Goal: Task Accomplishment & Management: Use online tool/utility

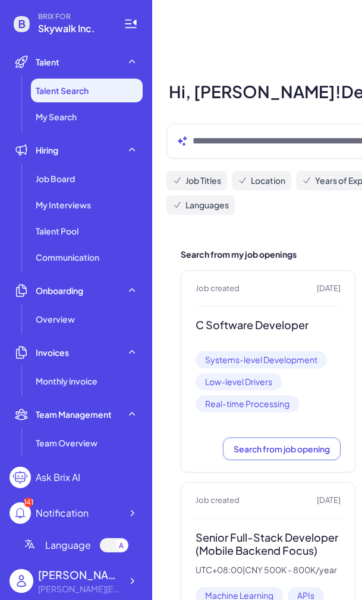
click at [225, 229] on div "Hi, [PERSON_NAME]! Deep Talent Search by Brix Job Titles Location Years of Expe…" at bounding box center [361, 497] width 388 height 837
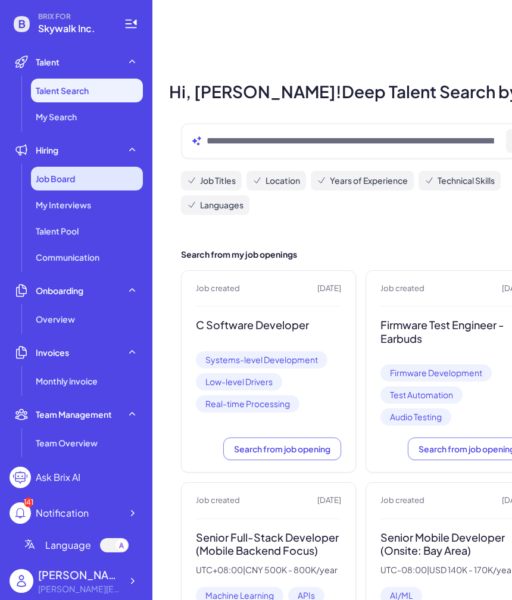
click at [83, 175] on div "Job Board" at bounding box center [87, 179] width 112 height 24
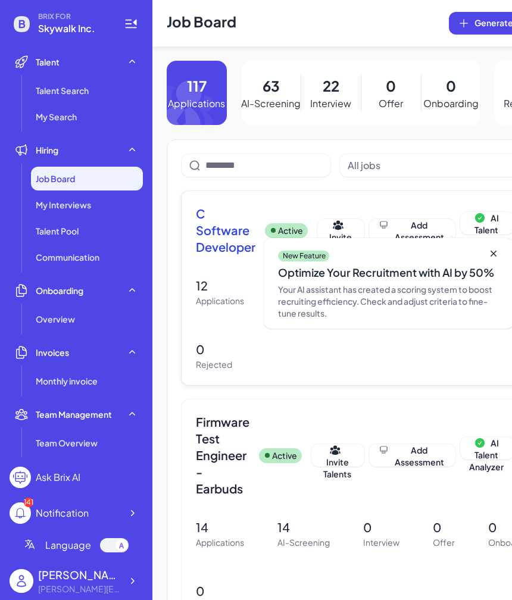
click at [227, 217] on span "C Software Developer" at bounding box center [225, 230] width 59 height 50
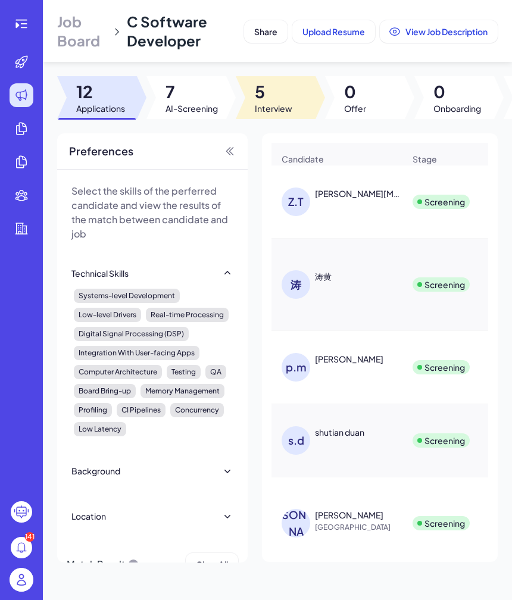
click at [277, 84] on span "5" at bounding box center [273, 91] width 37 height 21
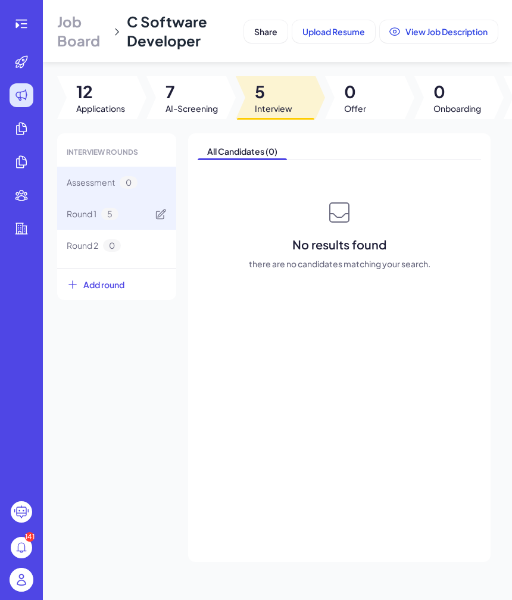
click at [110, 217] on span "5" at bounding box center [109, 214] width 17 height 12
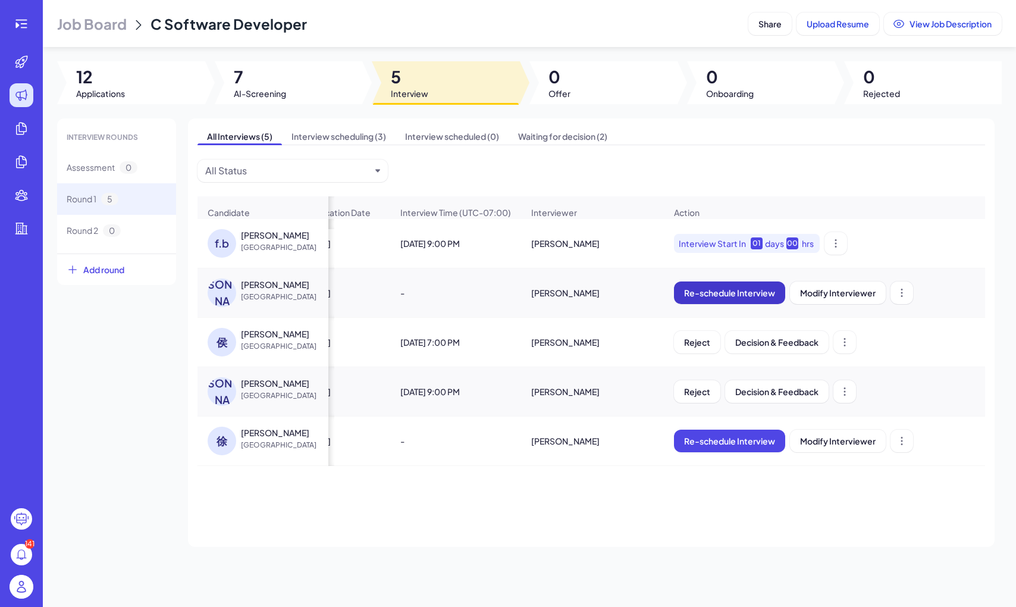
click at [362, 302] on button "Re-schedule Interview" at bounding box center [729, 292] width 111 height 23
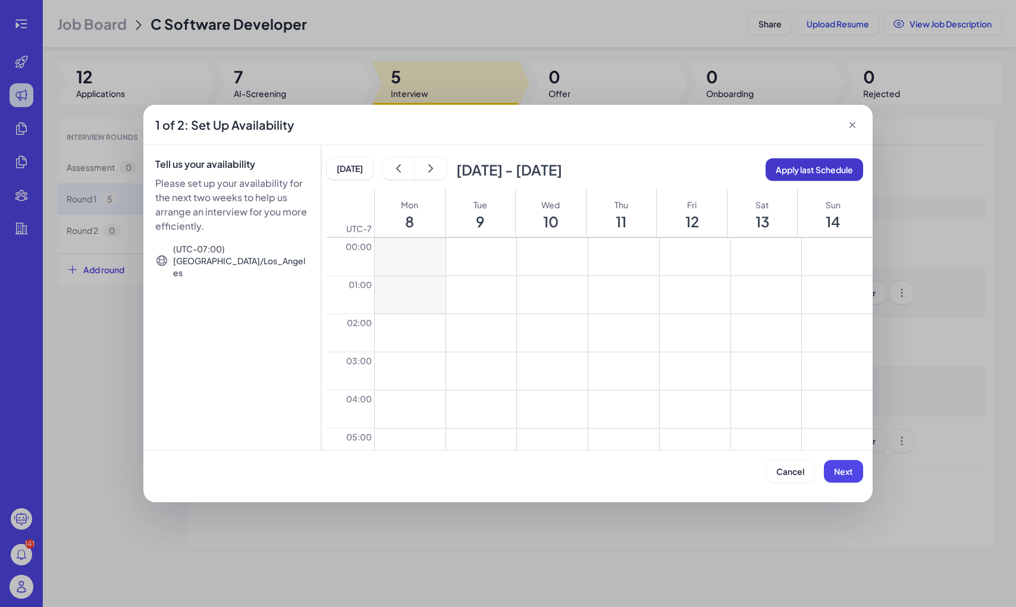
click at [362, 174] on span "Apply last Schedule" at bounding box center [814, 169] width 77 height 11
click at [362, 474] on button "Next" at bounding box center [843, 471] width 39 height 23
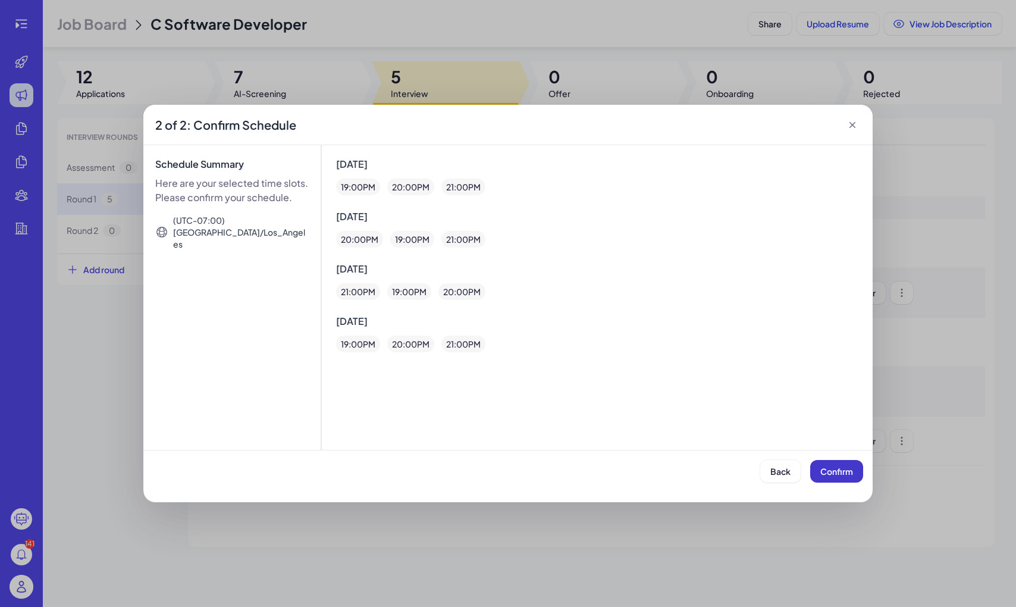
click at [362, 474] on button "Confirm" at bounding box center [836, 471] width 53 height 23
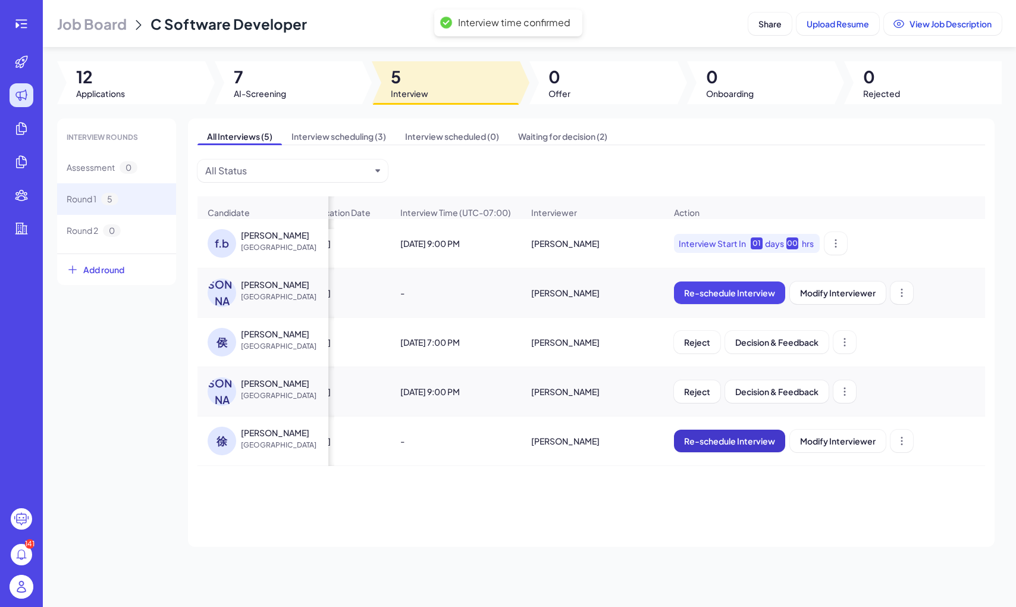
click at [362, 434] on button "Re-schedule Interview" at bounding box center [729, 440] width 111 height 23
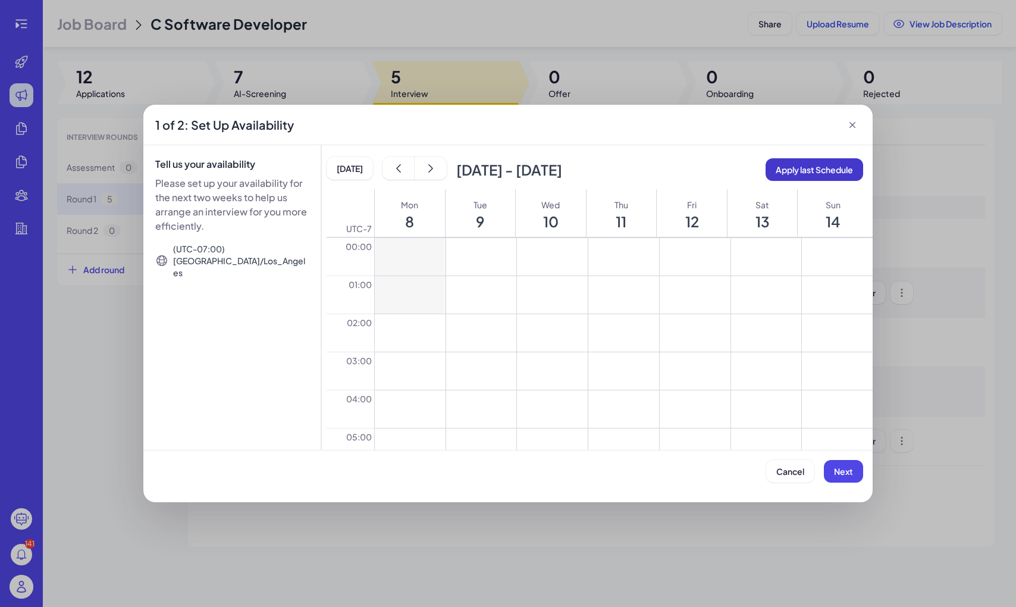
click at [362, 162] on button "Apply last Schedule" at bounding box center [815, 169] width 98 height 23
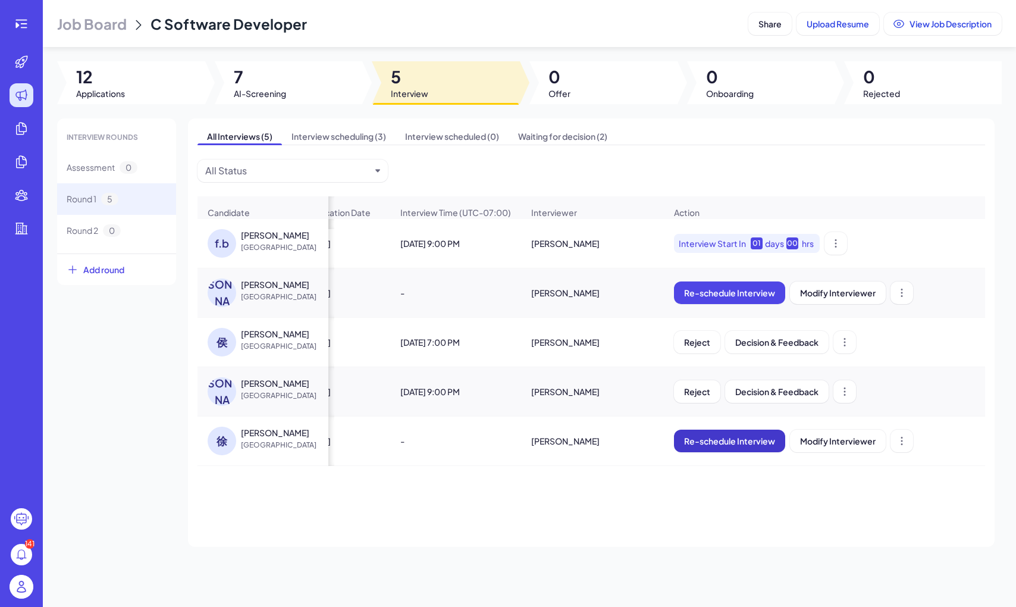
click at [362, 432] on button "Re-schedule Interview" at bounding box center [729, 440] width 111 height 23
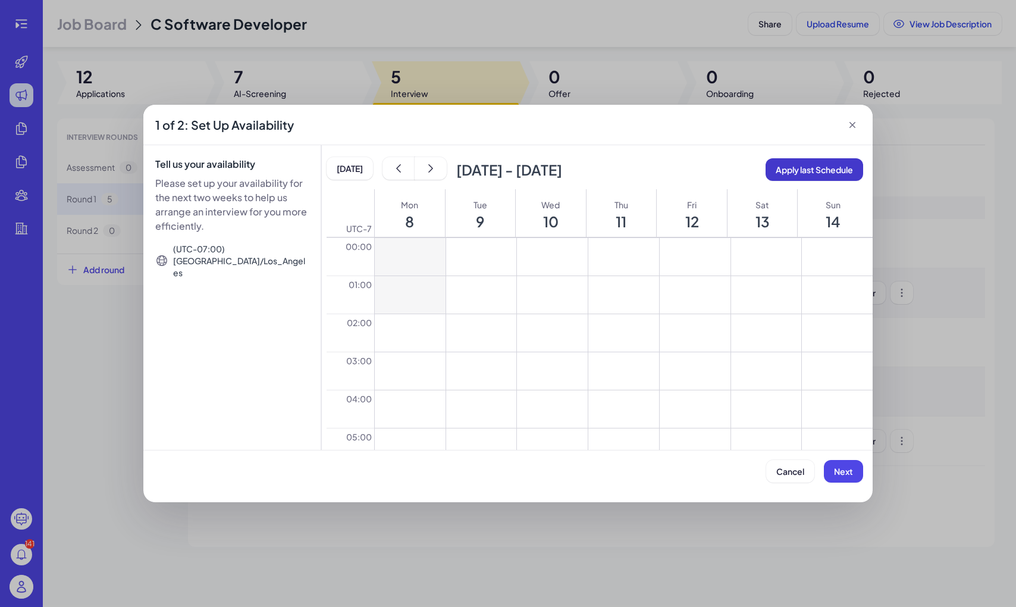
click at [362, 162] on button "Apply last Schedule" at bounding box center [815, 169] width 98 height 23
click at [362, 463] on button "Next" at bounding box center [843, 471] width 39 height 23
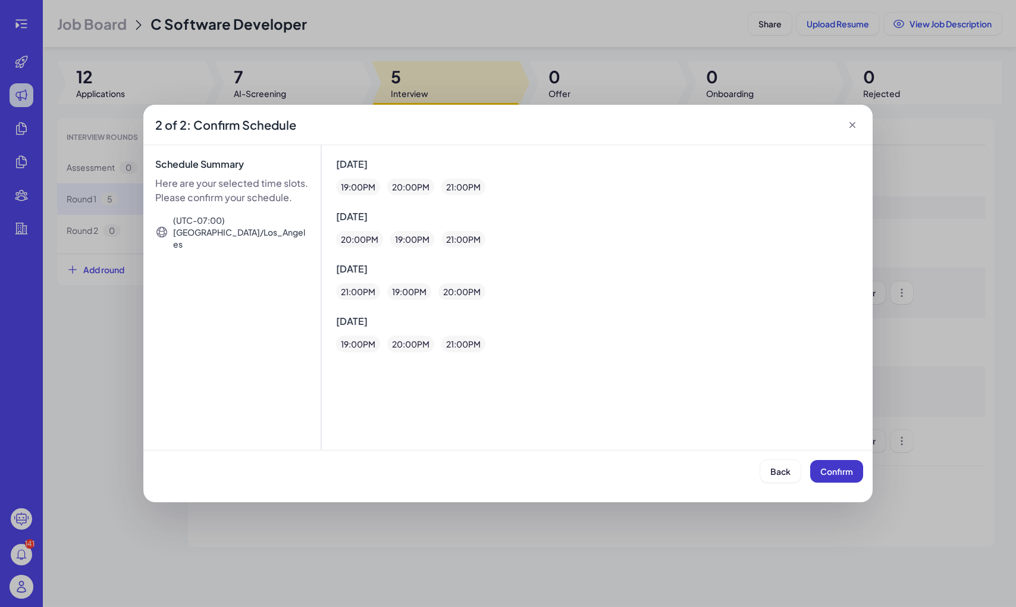
click at [362, 463] on button "Confirm" at bounding box center [836, 471] width 53 height 23
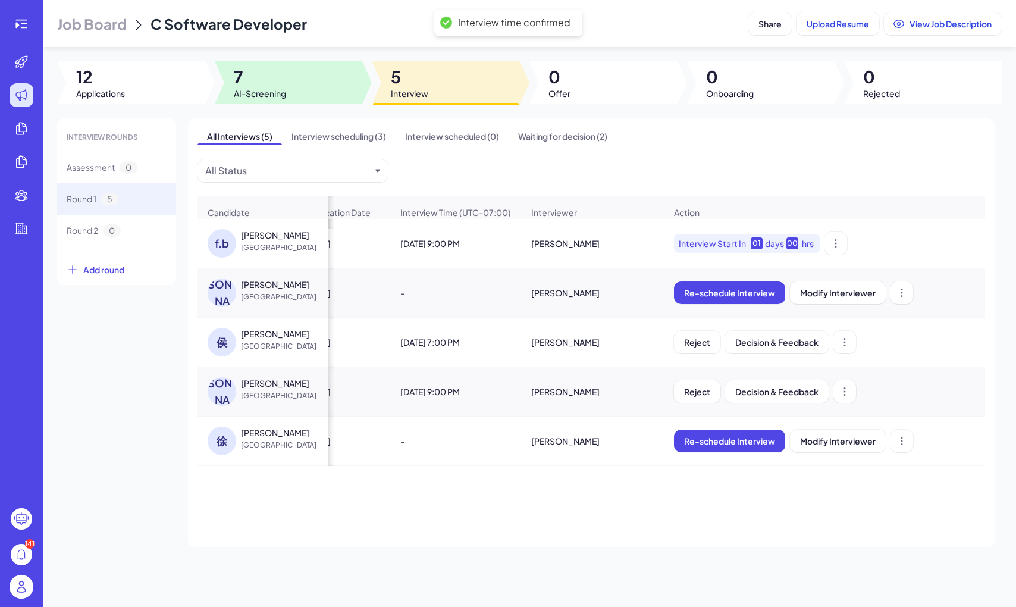
click at [348, 101] on div at bounding box center [289, 82] width 148 height 43
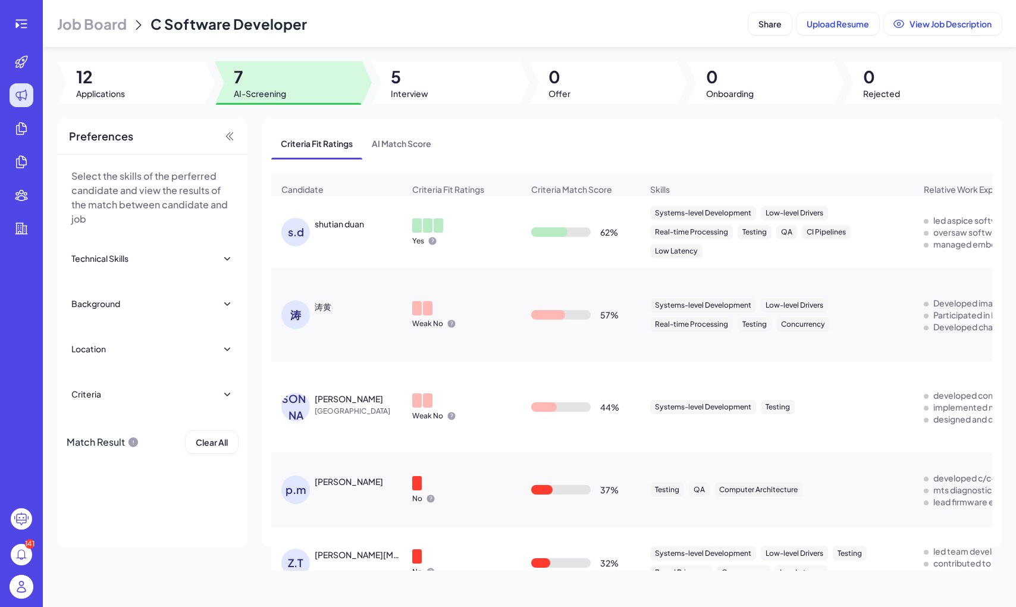
click at [334, 206] on td "s.d shutian duan" at bounding box center [336, 232] width 131 height 73
click at [334, 224] on div "shutian duan" at bounding box center [339, 224] width 49 height 12
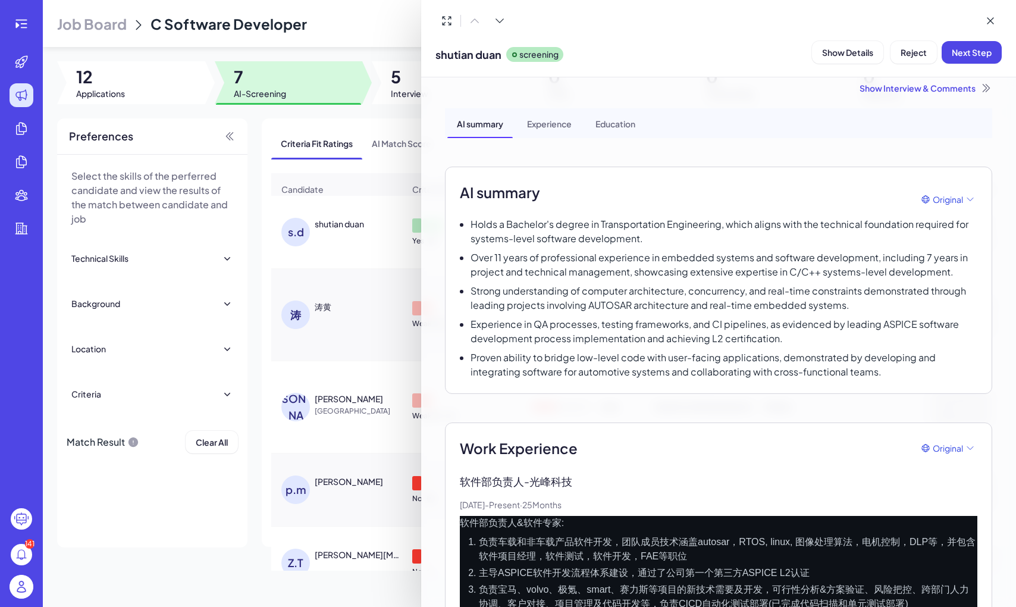
scroll to position [4, 0]
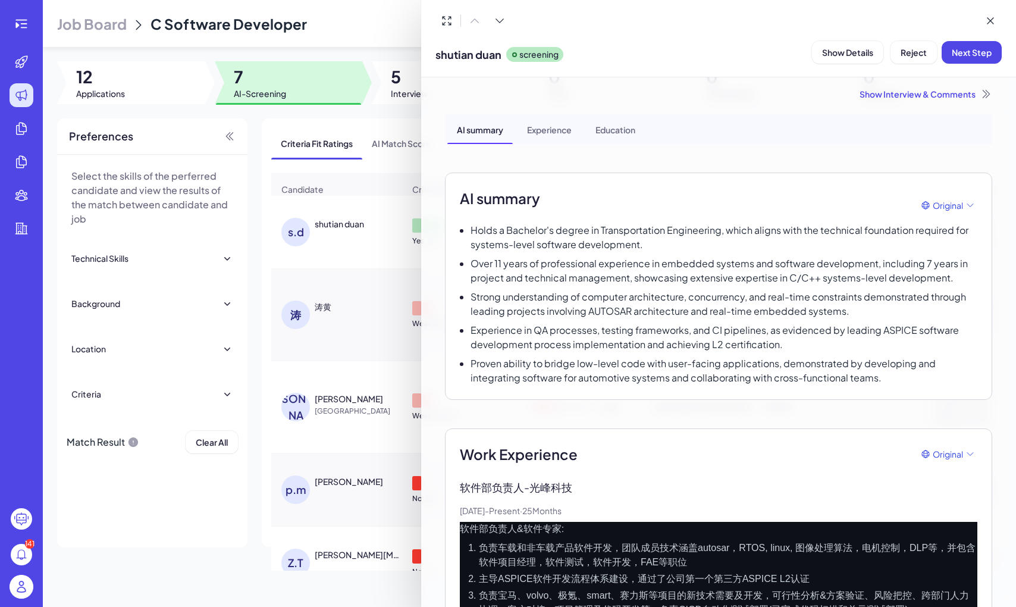
click at [358, 325] on div at bounding box center [508, 303] width 1016 height 607
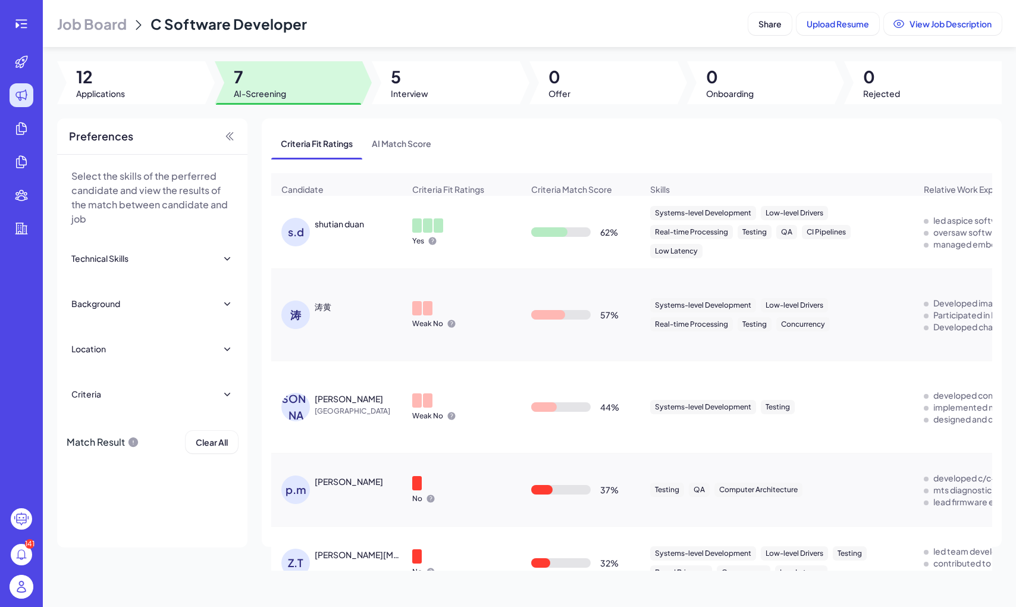
click at [344, 321] on div "涛 涛黄" at bounding box center [342, 314] width 123 height 29
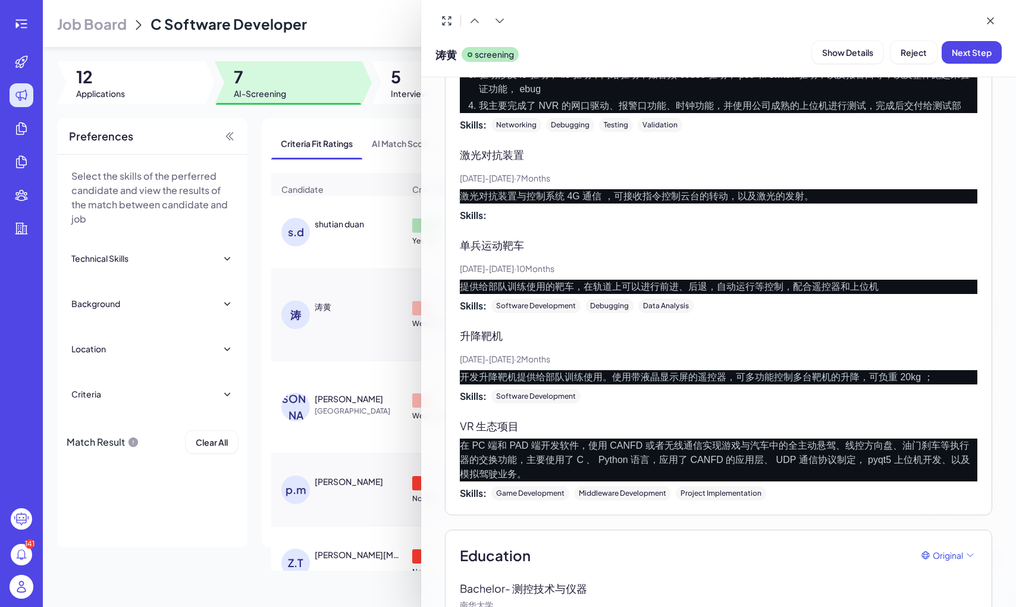
scroll to position [1611, 0]
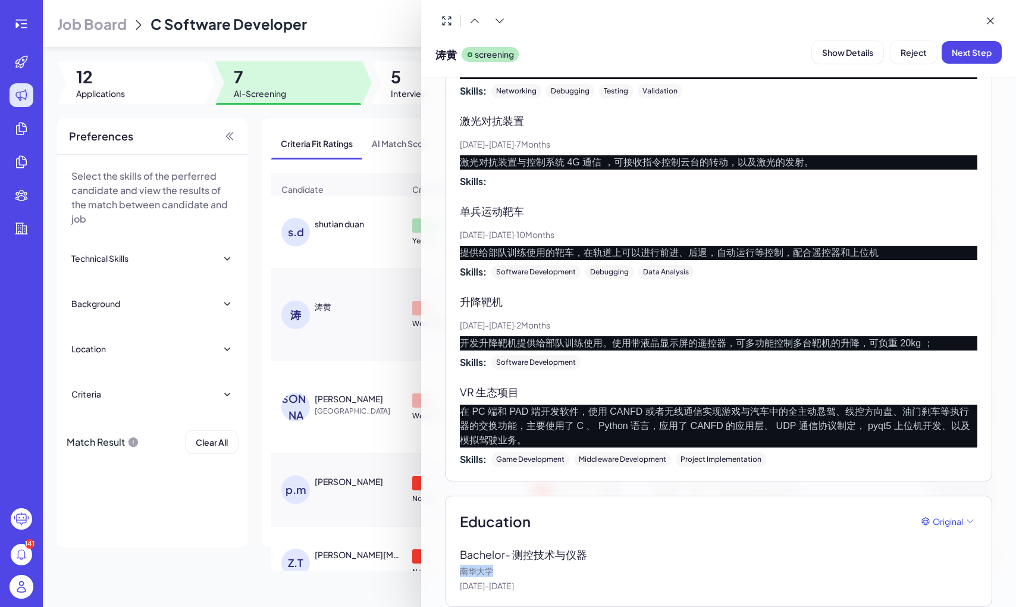
drag, startPoint x: 497, startPoint y: 562, endPoint x: 458, endPoint y: 557, distance: 39.6
click at [362, 557] on div "Education Original Bachelor - 测控技术与仪器 南华大学 [DATE] - [DATE]" at bounding box center [718, 550] width 547 height 111
copy p "南华大学"
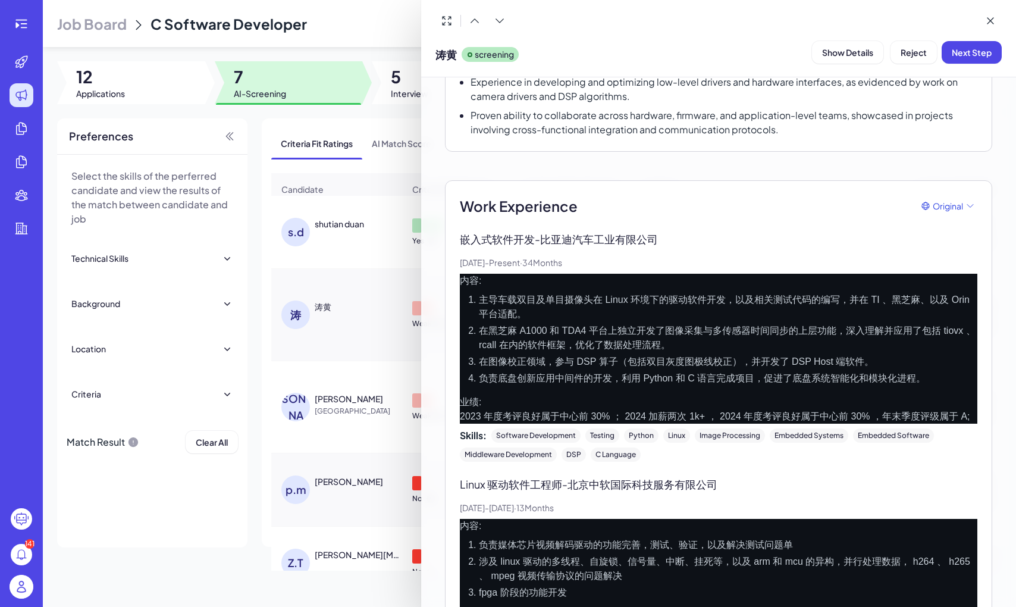
scroll to position [253, 0]
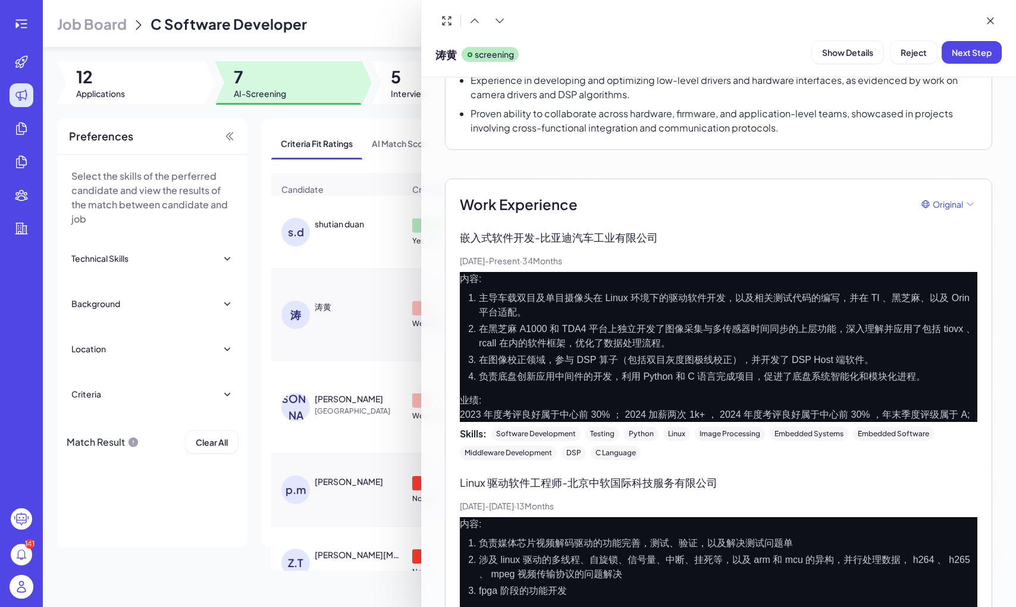
click at [318, 457] on div at bounding box center [508, 303] width 1016 height 607
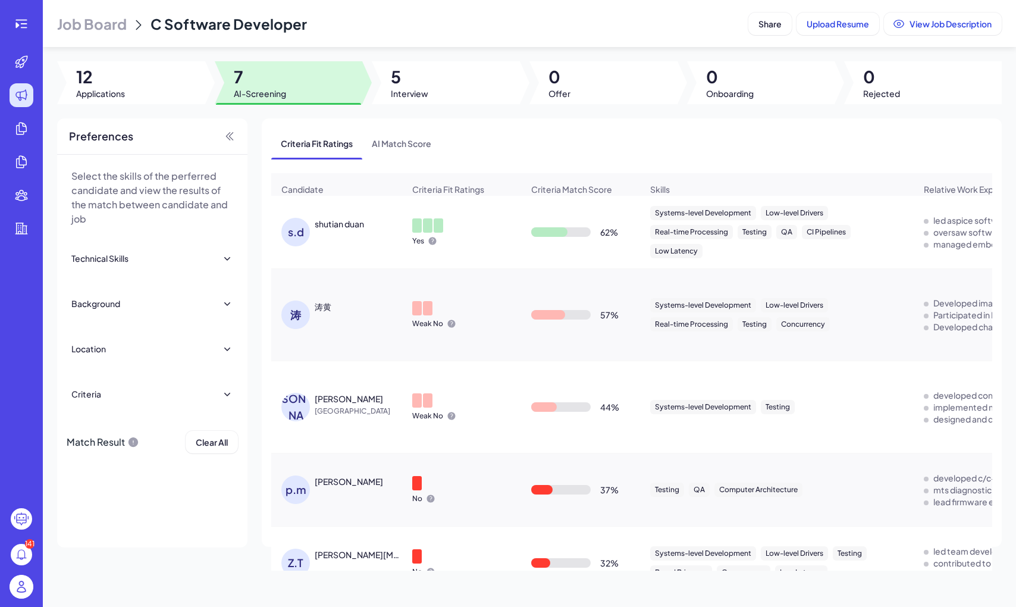
click at [299, 400] on div "[PERSON_NAME]" at bounding box center [295, 407] width 29 height 29
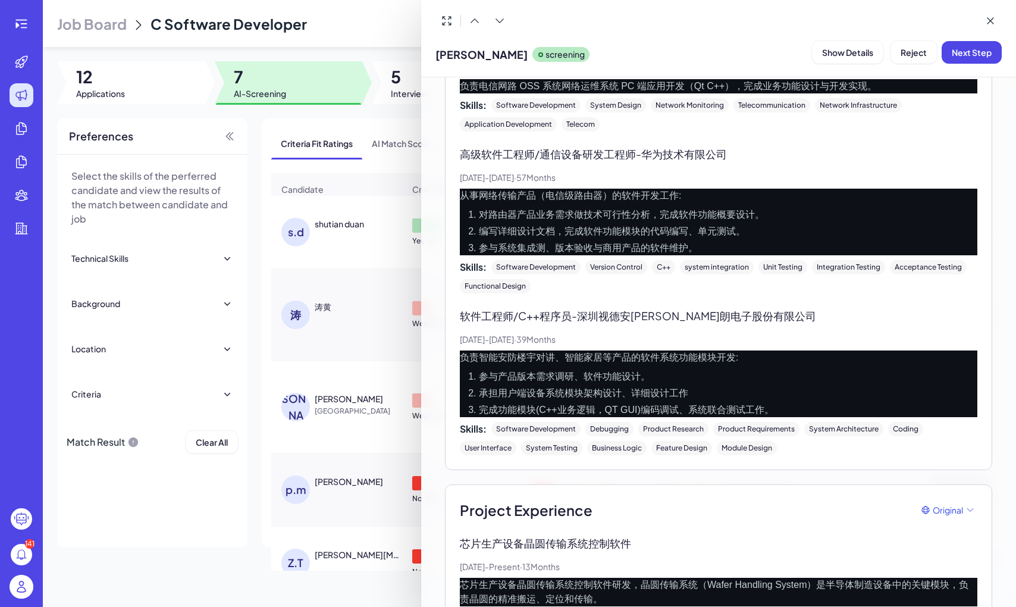
scroll to position [558, 0]
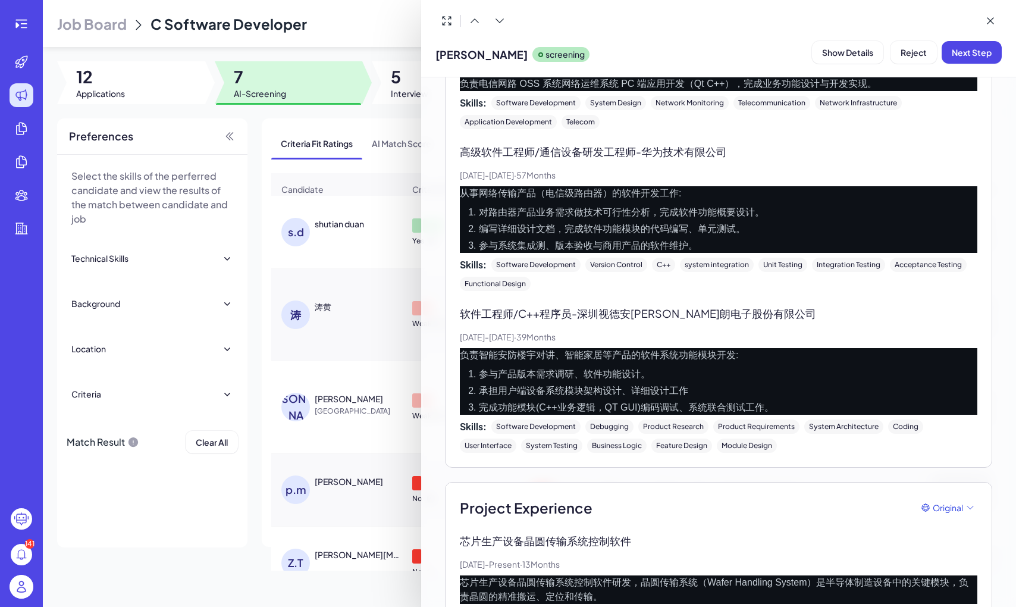
click at [334, 453] on div at bounding box center [508, 303] width 1016 height 607
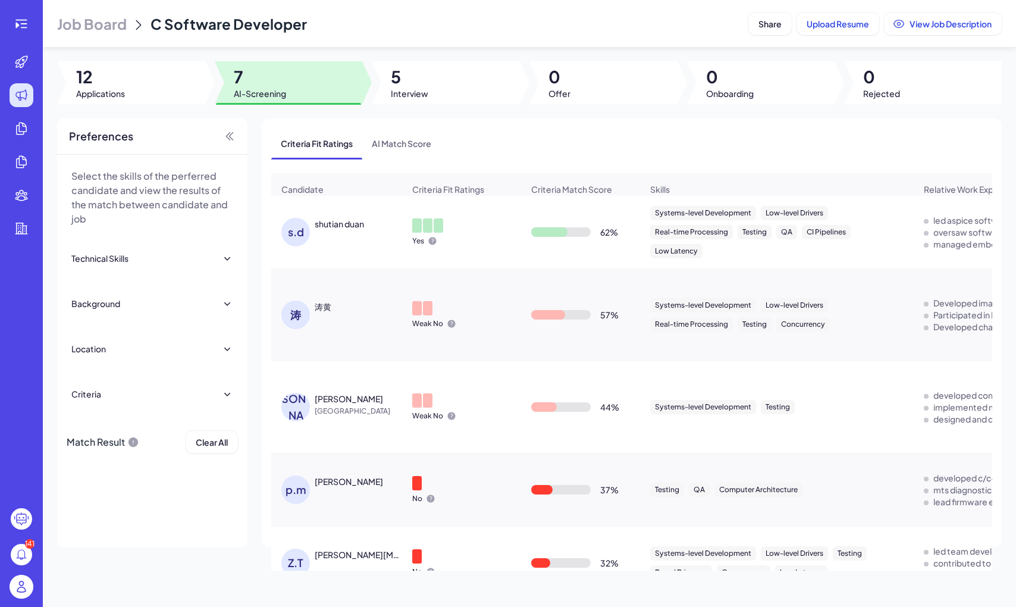
click at [301, 475] on div "p.m" at bounding box center [297, 489] width 33 height 29
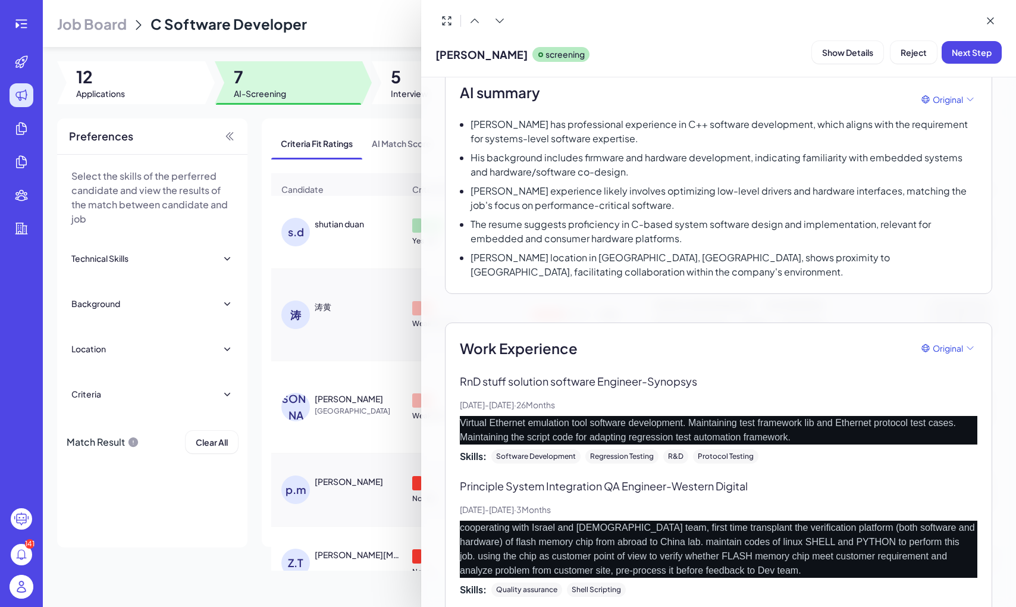
scroll to position [115, 0]
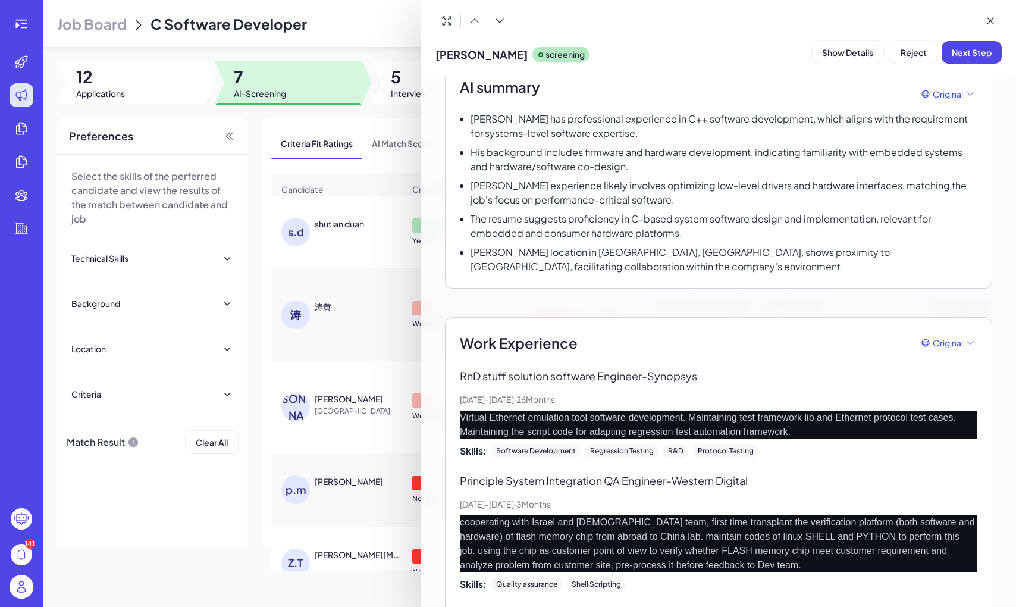
click at [353, 447] on div at bounding box center [508, 303] width 1016 height 607
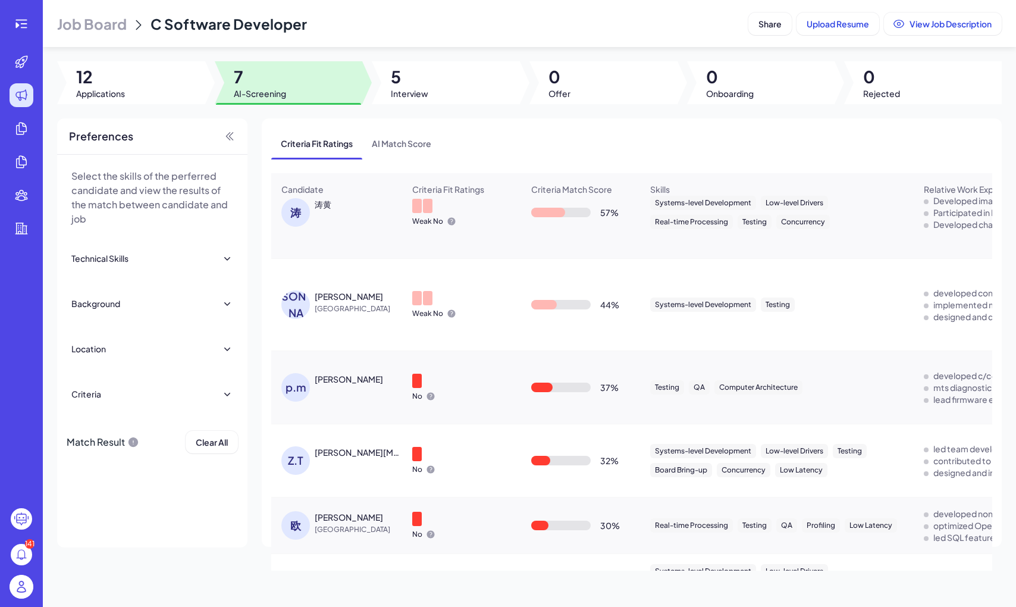
scroll to position [114, 0]
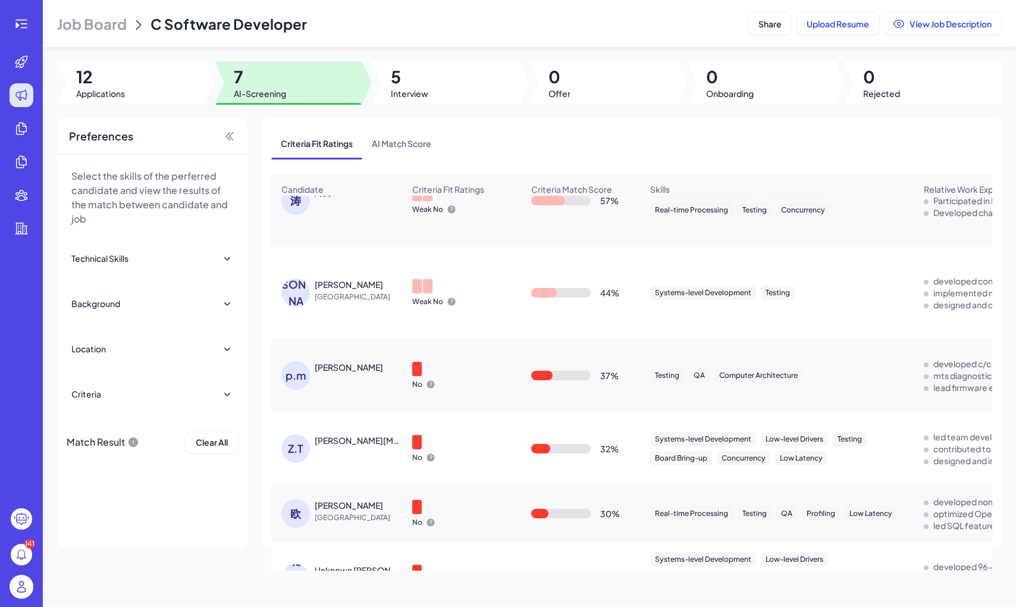
click at [286, 456] on div "Z.T" at bounding box center [295, 448] width 29 height 29
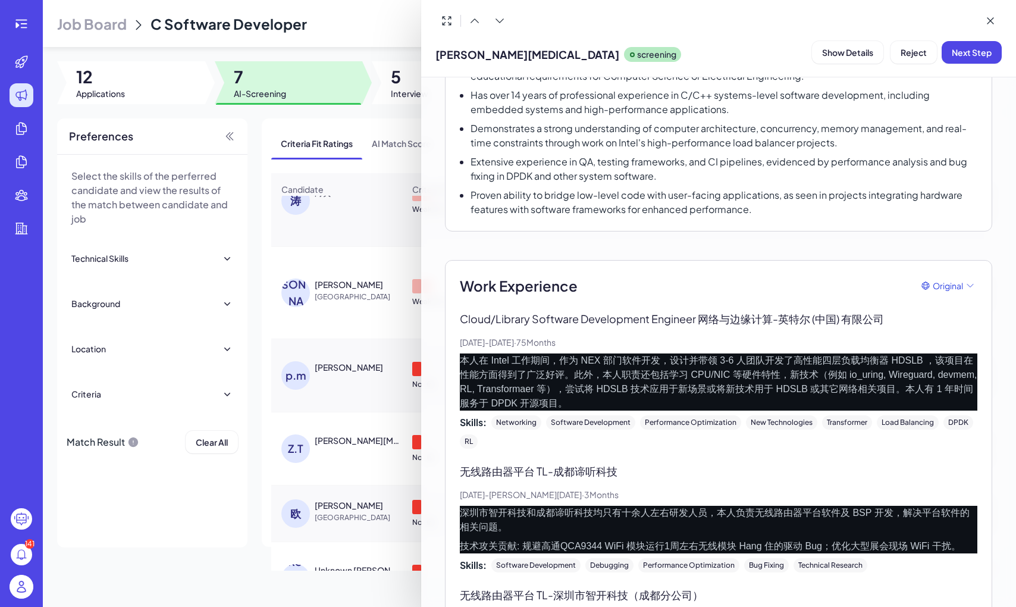
scroll to position [0, 0]
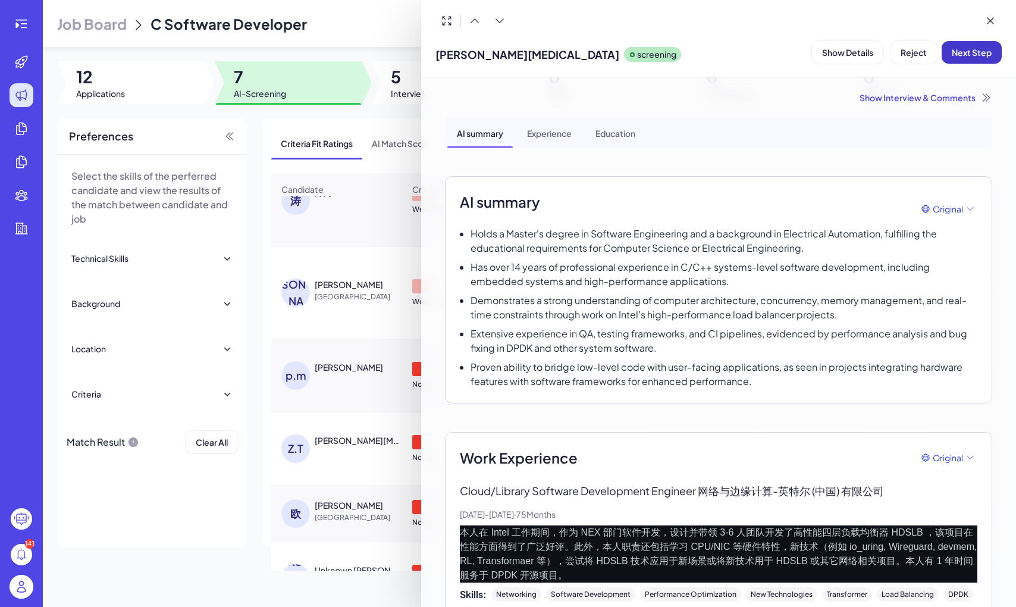
click at [362, 56] on span "Next Step" at bounding box center [972, 52] width 40 height 11
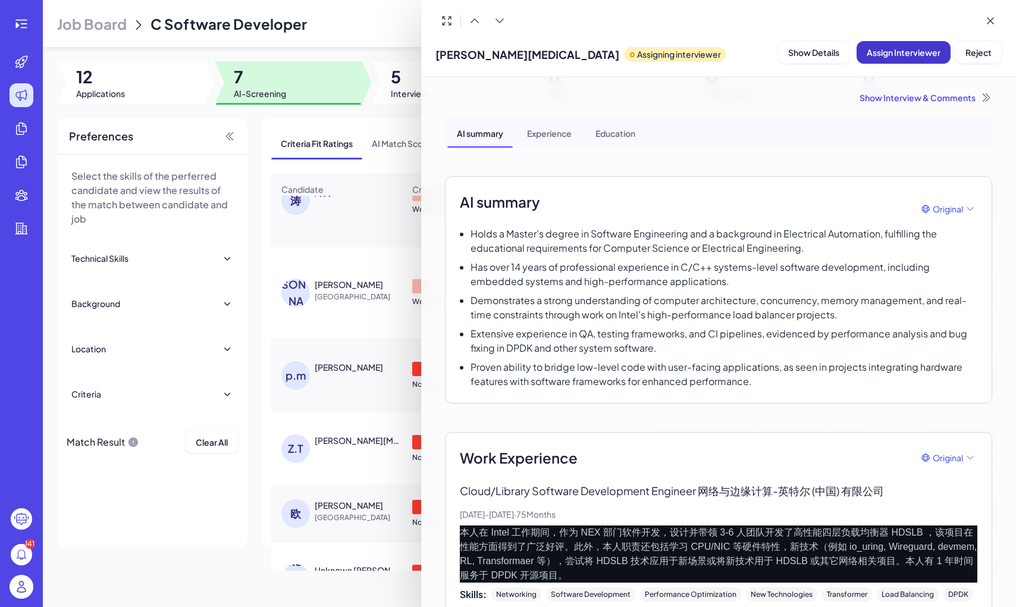
click at [362, 59] on button "Assign Interviewer" at bounding box center [904, 52] width 94 height 23
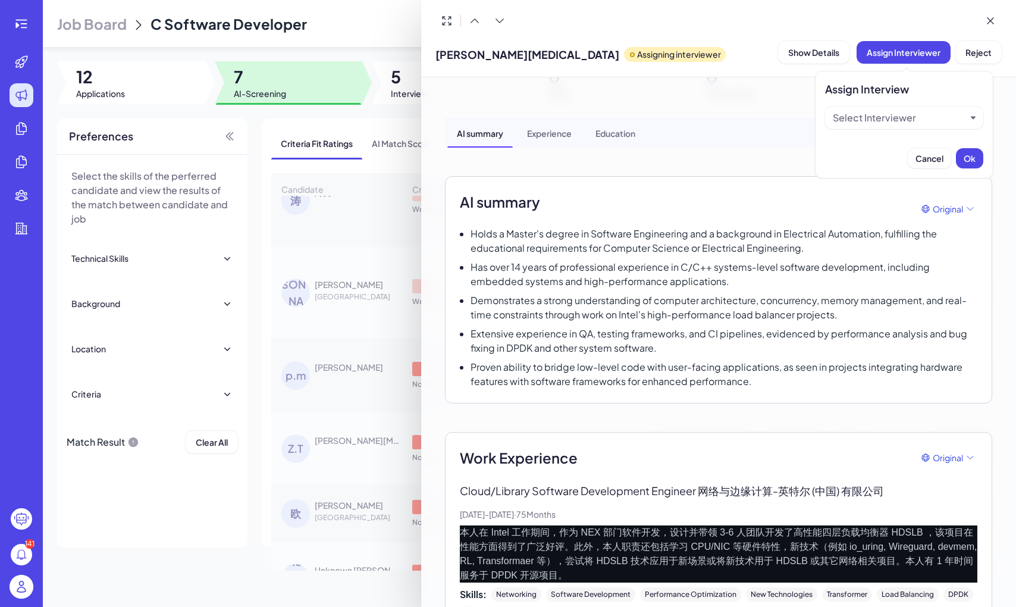
scroll to position [86, 0]
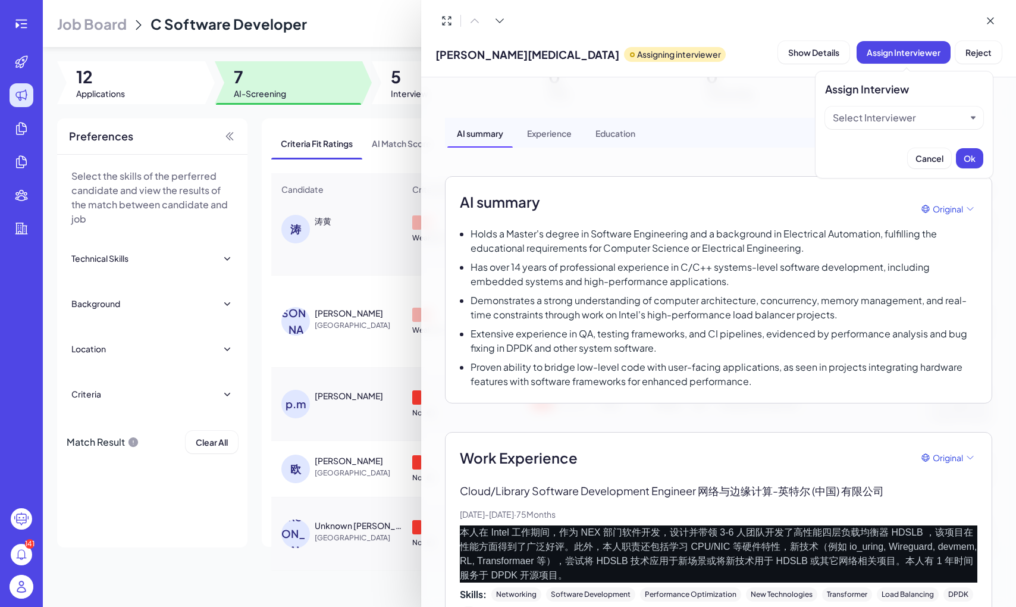
click at [362, 124] on div "Select Interviewer" at bounding box center [904, 117] width 158 height 23
click at [362, 120] on div "Select Interviewer" at bounding box center [874, 118] width 83 height 14
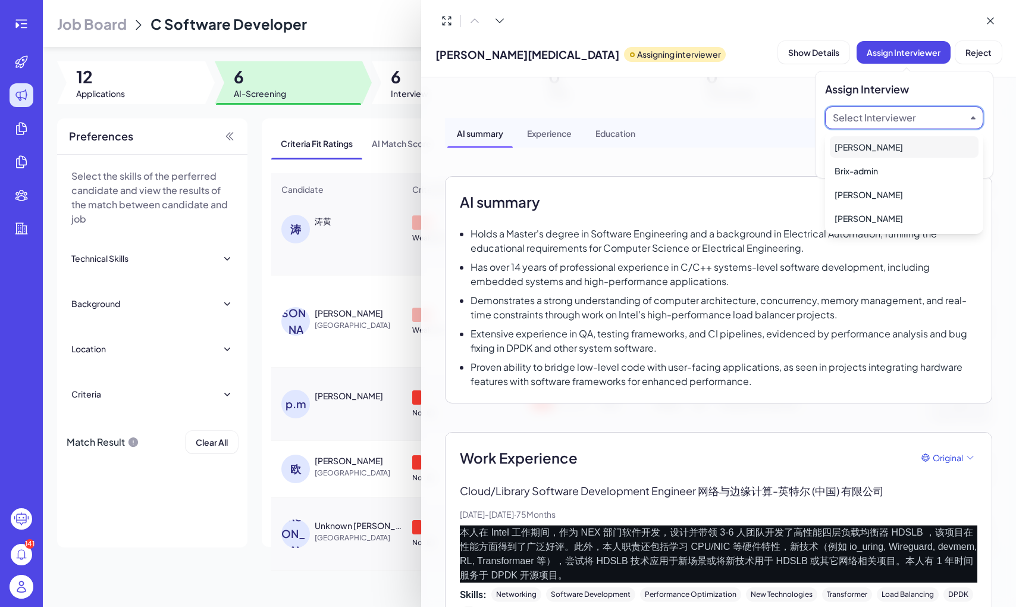
click at [362, 155] on div "[PERSON_NAME]" at bounding box center [904, 146] width 149 height 21
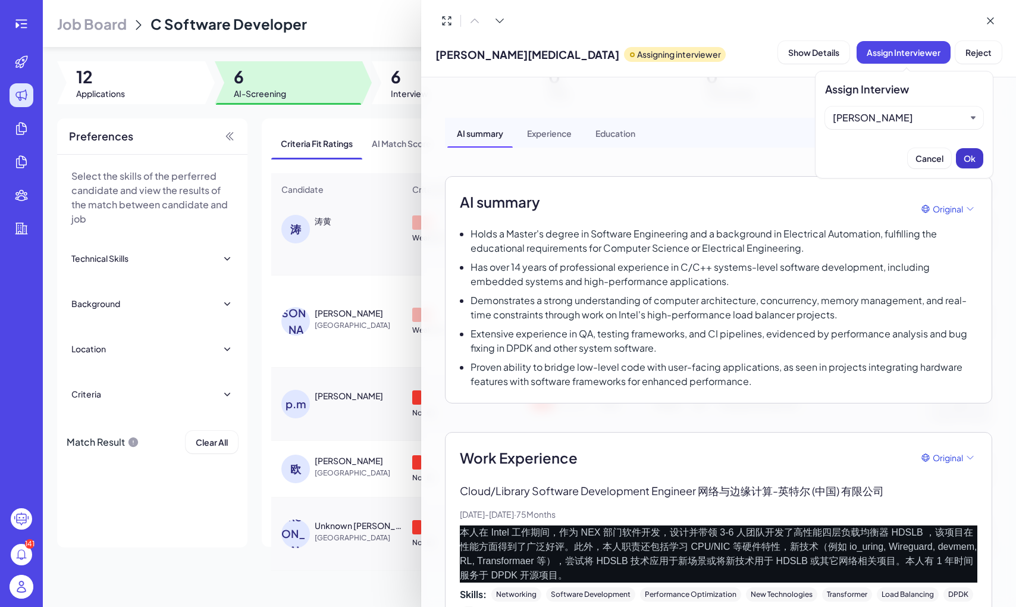
click at [362, 160] on span "Ok" at bounding box center [970, 158] width 12 height 11
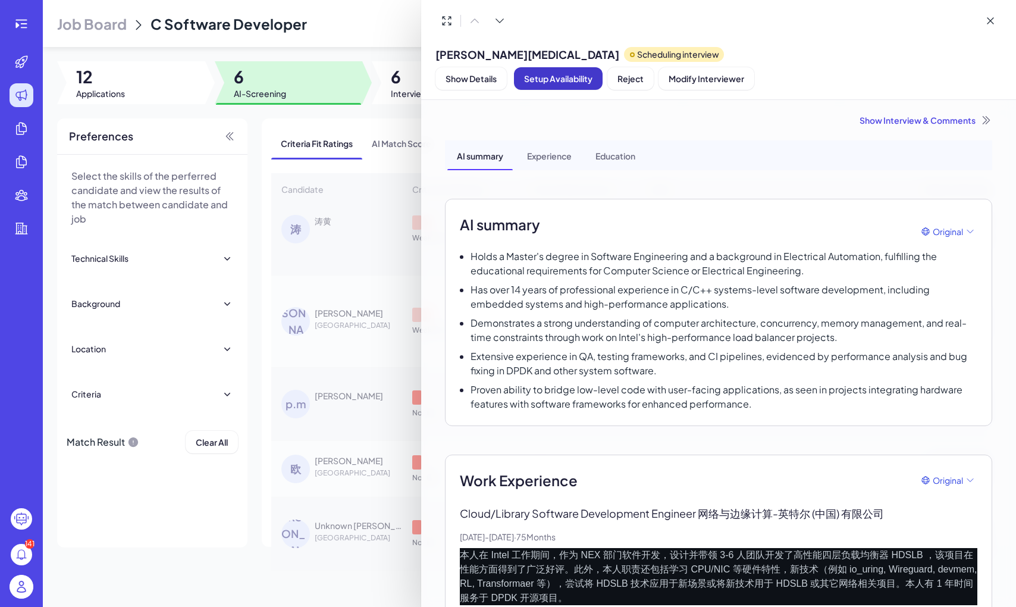
click at [362, 73] on span "Setup Availability" at bounding box center [558, 78] width 68 height 11
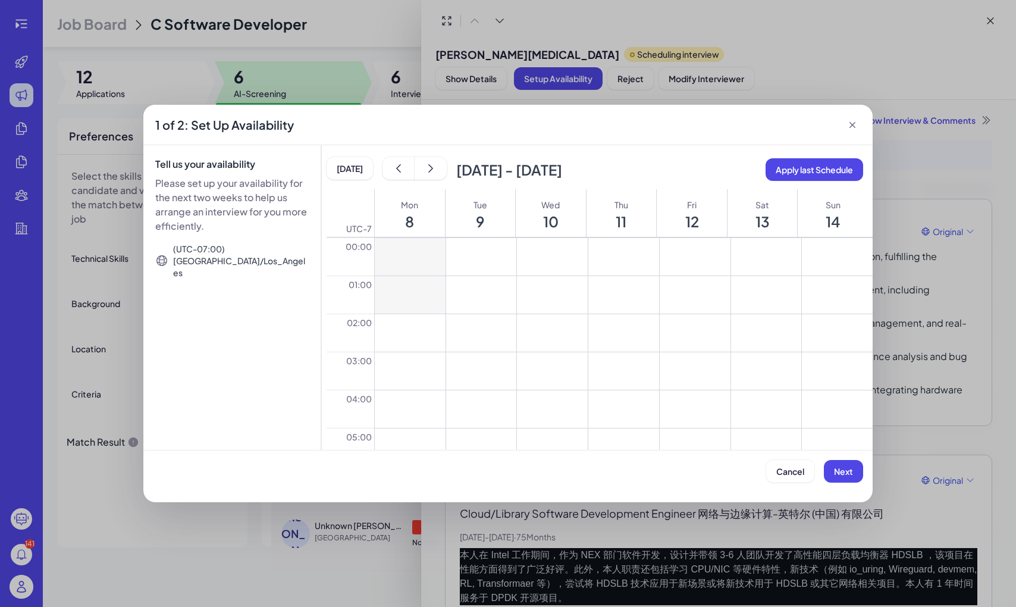
click at [362, 183] on div "[DATE] [DATE] - [DATE] Apply last Schedule UTC -7 Mon 8 Tue 9 Wed 10 Thu 11 Fri…" at bounding box center [600, 303] width 546 height 293
click at [362, 170] on span "Apply last Schedule" at bounding box center [814, 169] width 77 height 11
click at [362, 466] on span "Next" at bounding box center [843, 471] width 19 height 11
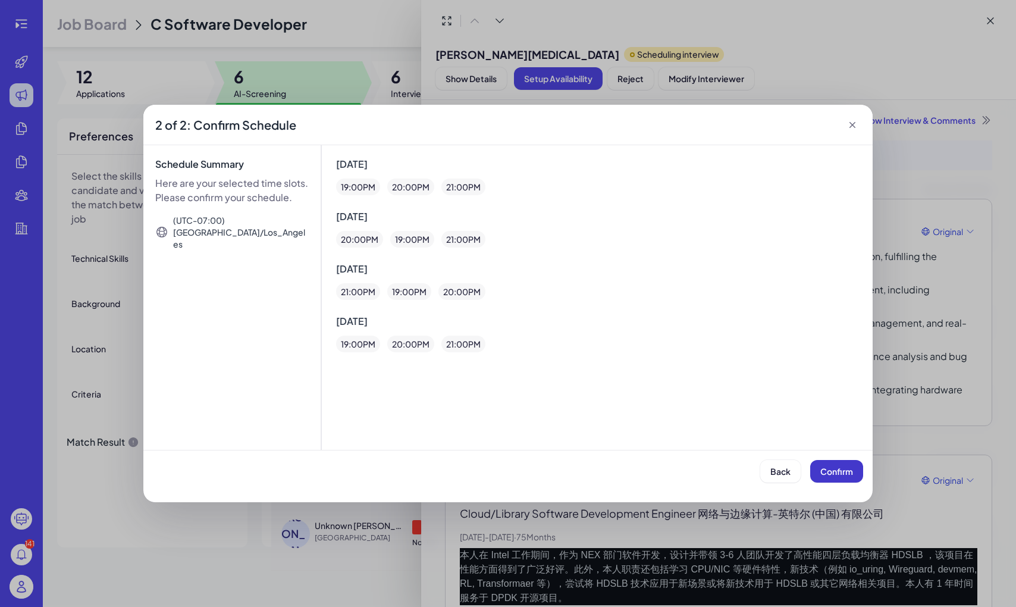
click at [362, 466] on span "Confirm" at bounding box center [836, 471] width 33 height 11
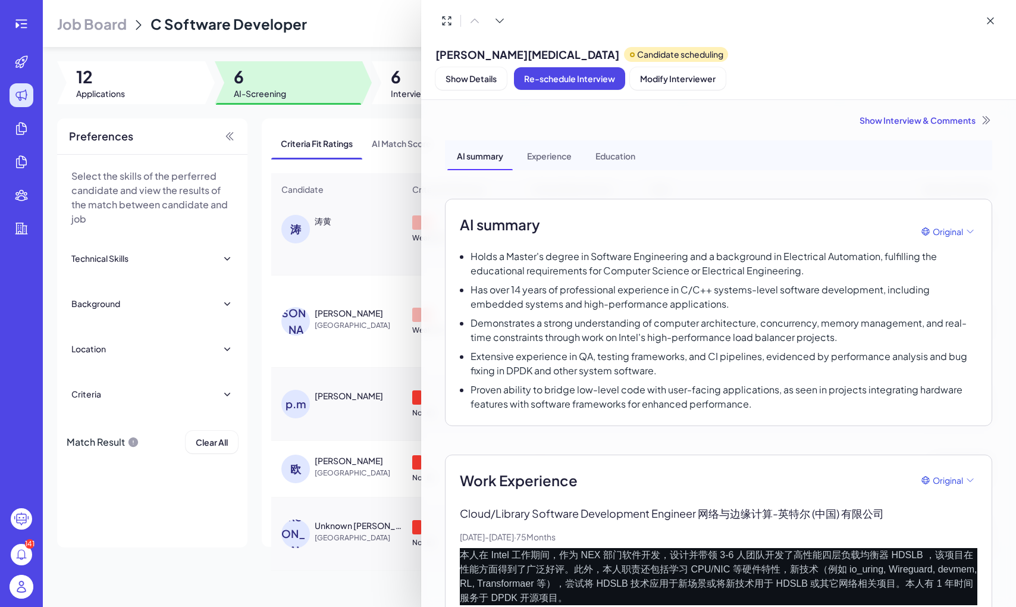
click at [314, 422] on div at bounding box center [508, 303] width 1016 height 607
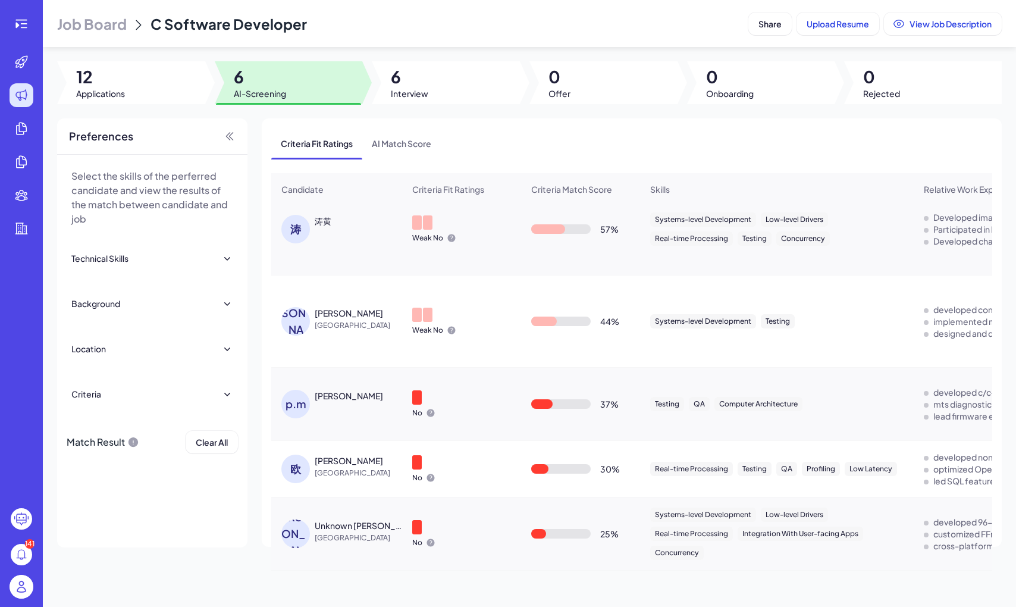
click at [298, 468] on div "欧" at bounding box center [295, 468] width 29 height 29
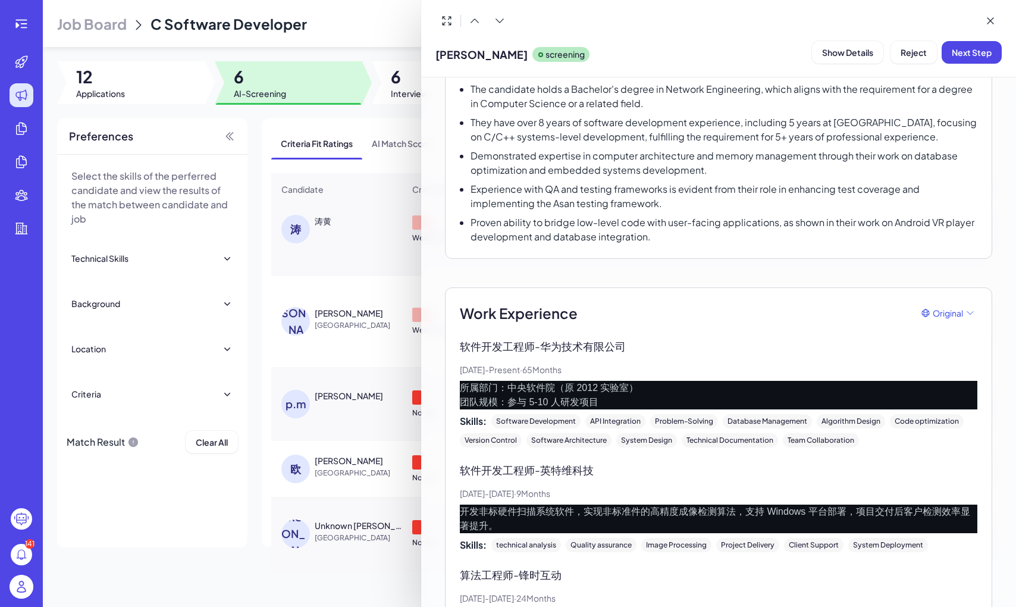
scroll to position [147, 0]
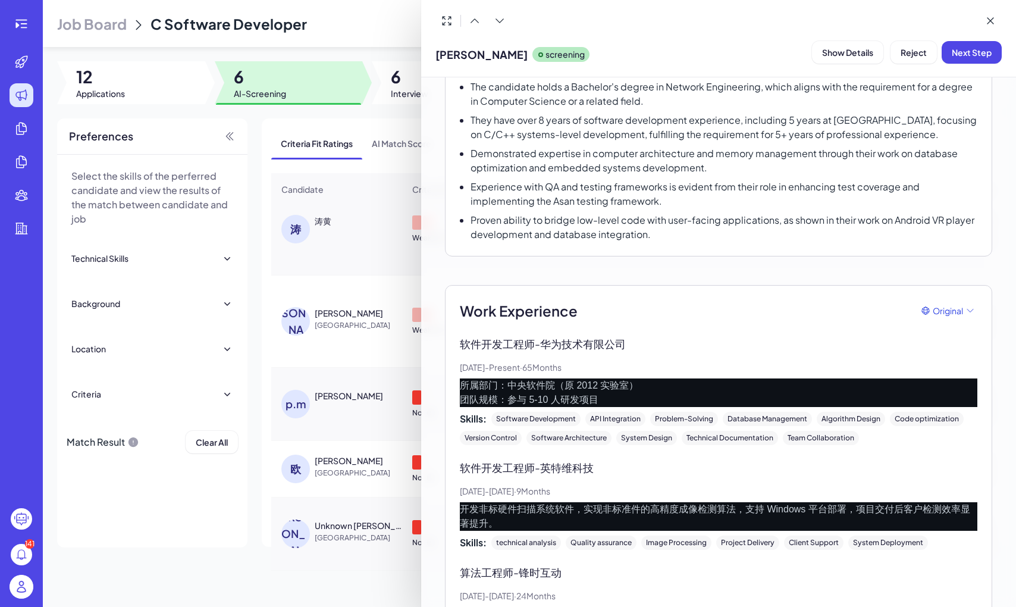
click at [301, 522] on div at bounding box center [508, 303] width 1016 height 607
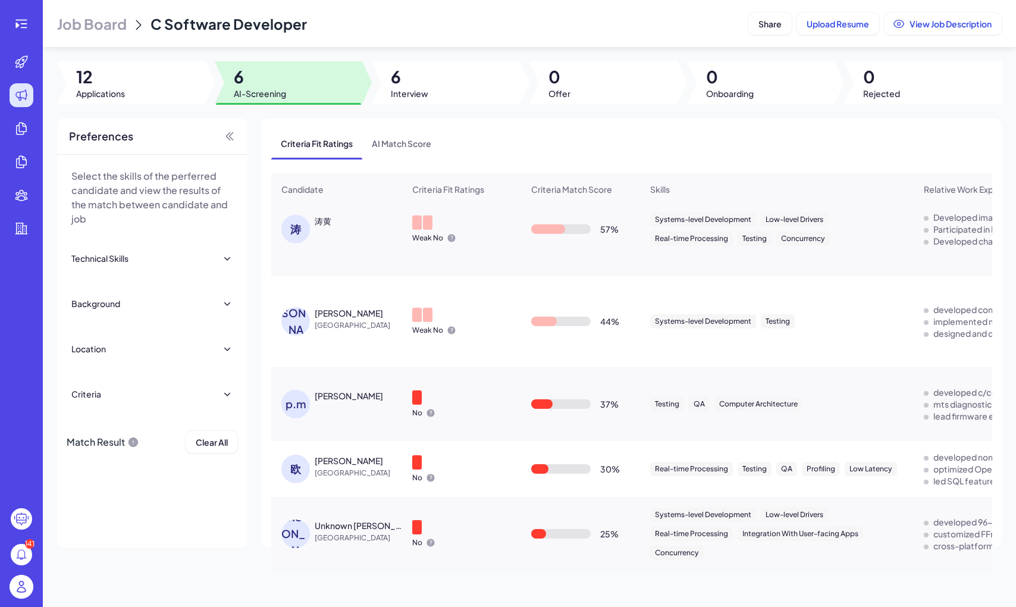
click at [301, 527] on div "U.[PERSON_NAME]" at bounding box center [295, 533] width 29 height 29
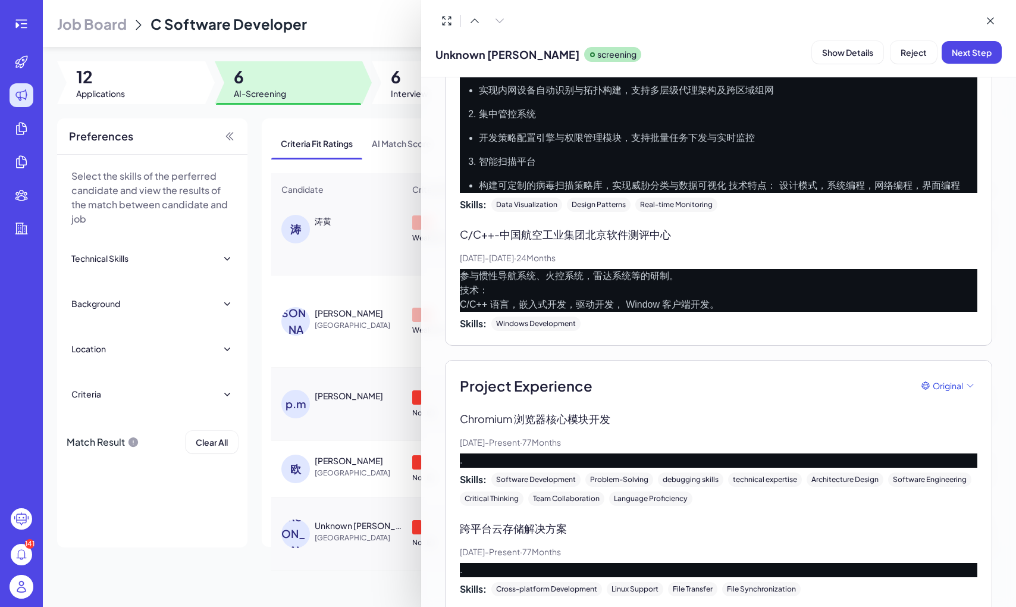
scroll to position [1106, 0]
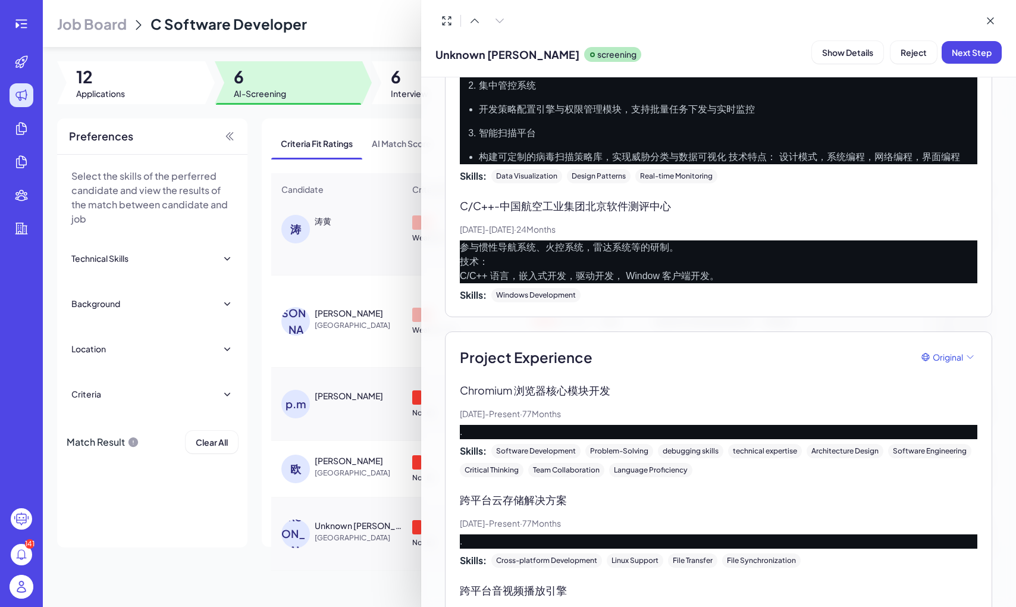
click at [362, 385] on p "Chromium 浏览器核心模块开发" at bounding box center [718, 390] width 517 height 16
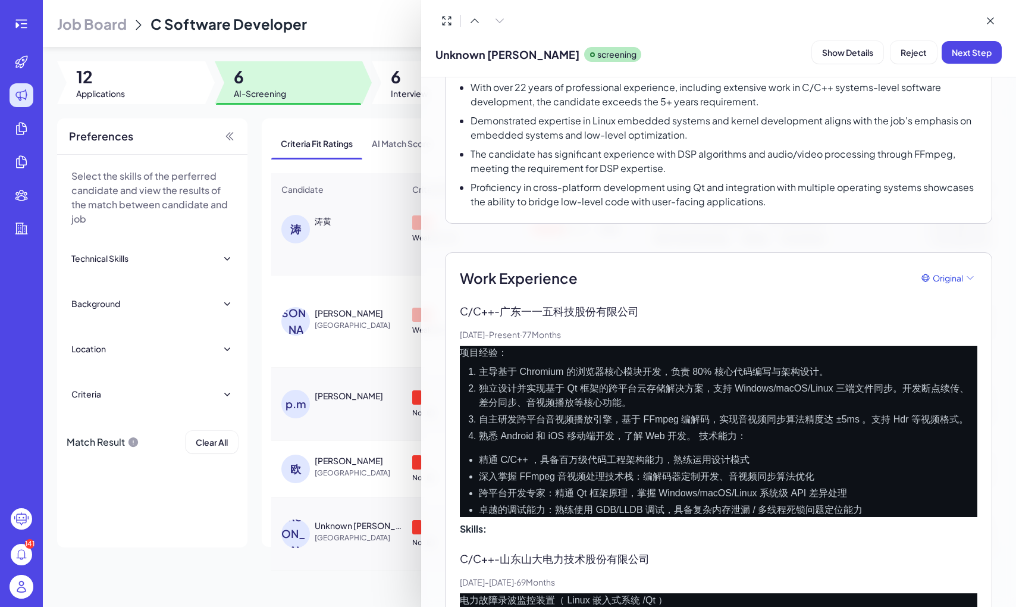
scroll to position [166, 0]
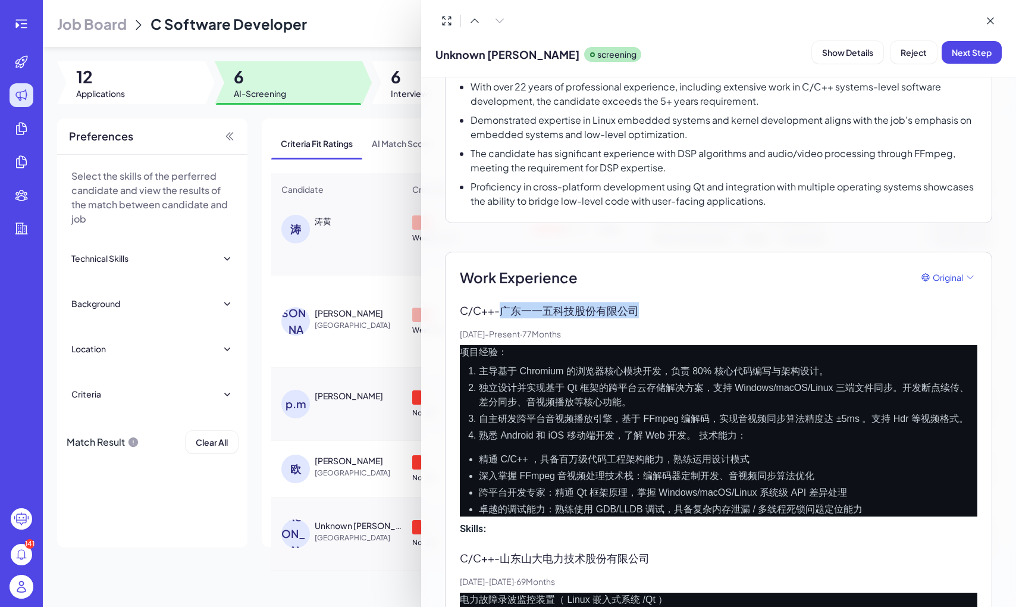
drag, startPoint x: 503, startPoint y: 309, endPoint x: 645, endPoint y: 318, distance: 142.4
click at [362, 318] on p "C/C++ - 广东一一五科技股份有限公司" at bounding box center [718, 310] width 517 height 16
copy p "广东一一五科技股份有限公司"
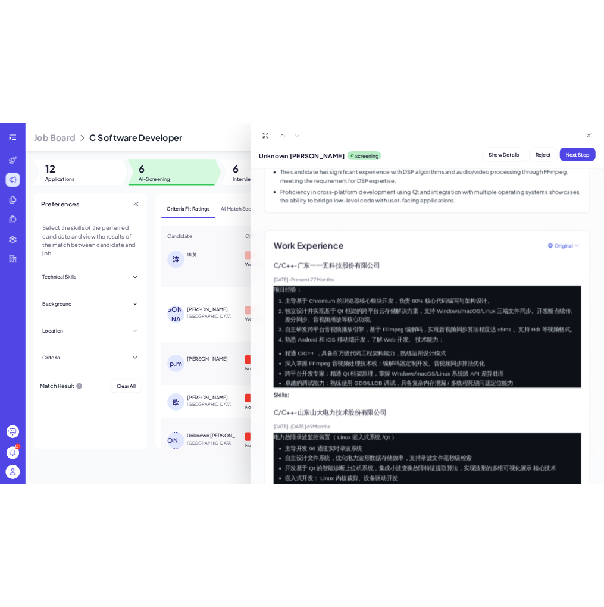
scroll to position [243, 0]
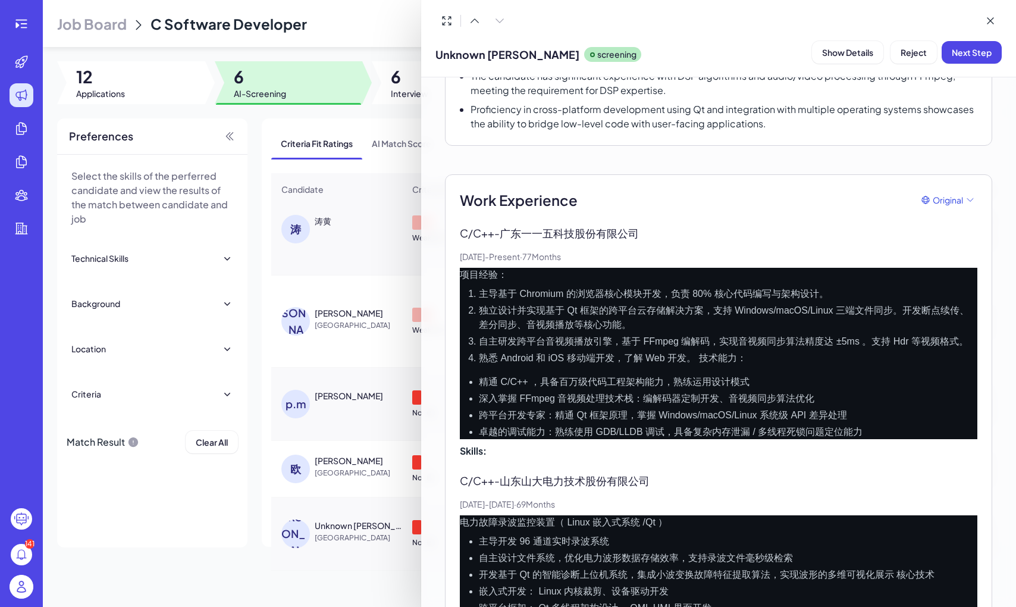
click at [350, 185] on div at bounding box center [508, 303] width 1016 height 607
